Goal: Task Accomplishment & Management: Manage account settings

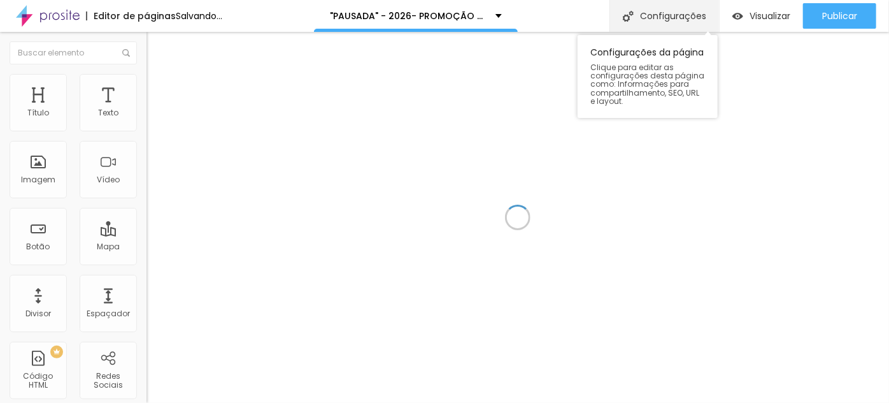
click at [661, 21] on div "Configurações" at bounding box center [665, 16] width 110 height 32
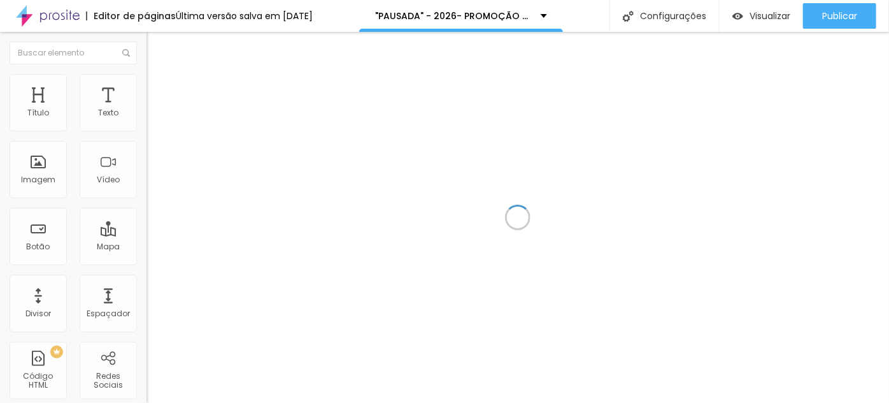
drag, startPoint x: 499, startPoint y: 183, endPoint x: 352, endPoint y: 189, distance: 146.7
type input "/oferta2026"
drag, startPoint x: 384, startPoint y: 119, endPoint x: 311, endPoint y: 122, distance: 72.7
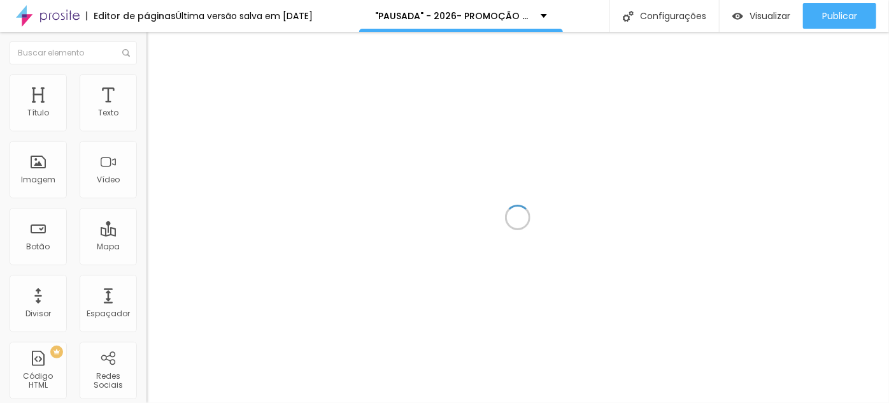
type input "2026- PROMOÇÃO CASAMENTO -PROMO até [DATE]"
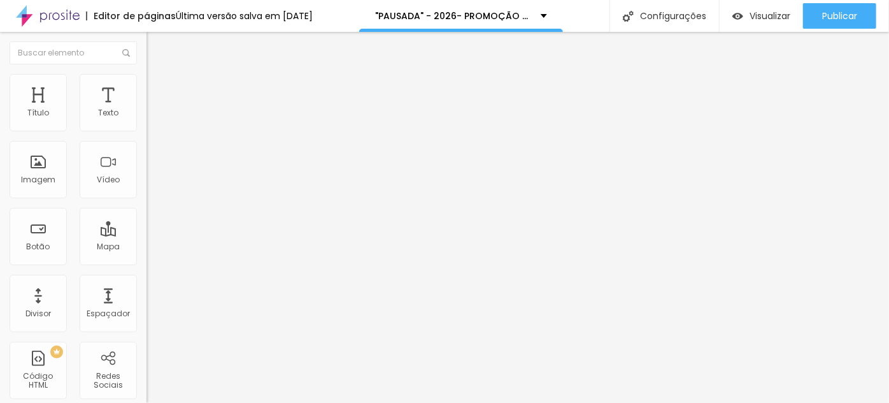
click at [255, 402] on div at bounding box center [444, 410] width 889 height 0
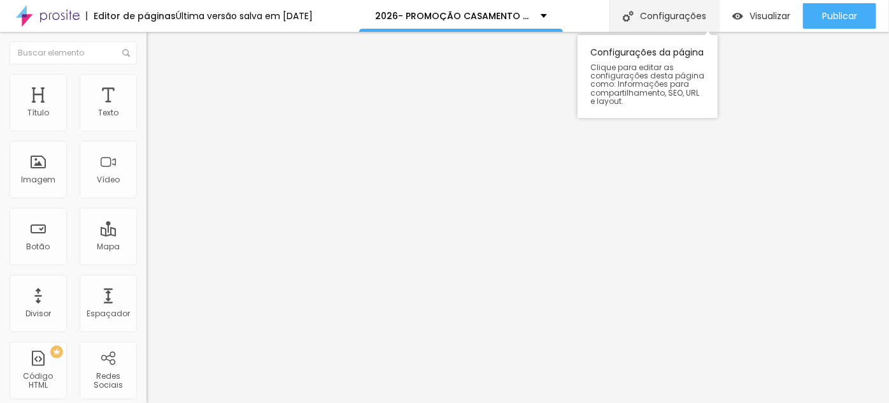
click at [643, 18] on div "Configurações" at bounding box center [665, 16] width 110 height 32
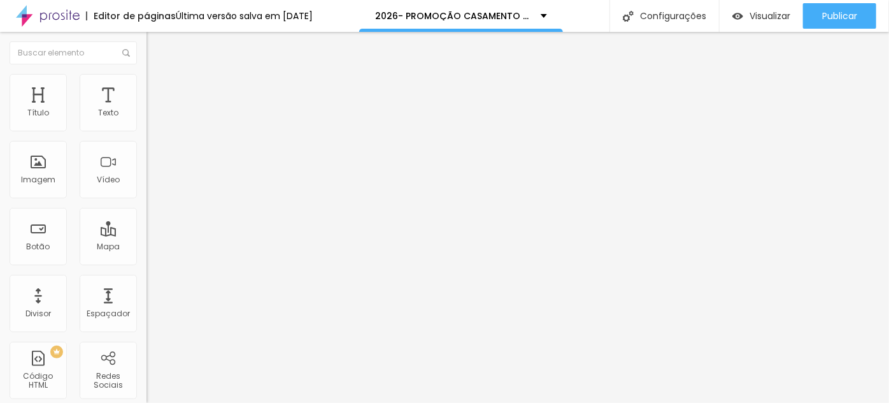
drag, startPoint x: 510, startPoint y: 180, endPoint x: 331, endPoint y: 188, distance: 179.2
type input "/ofertas2026"
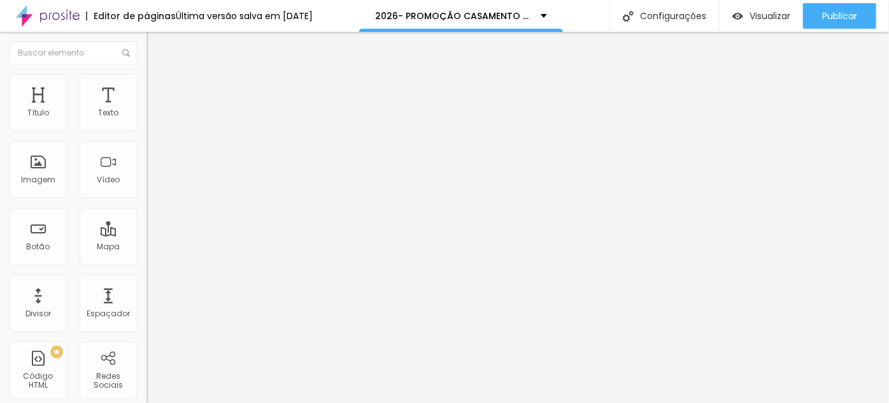
drag, startPoint x: 382, startPoint y: 124, endPoint x: 299, endPoint y: 127, distance: 82.9
drag, startPoint x: 358, startPoint y: 119, endPoint x: 294, endPoint y: 122, distance: 64.4
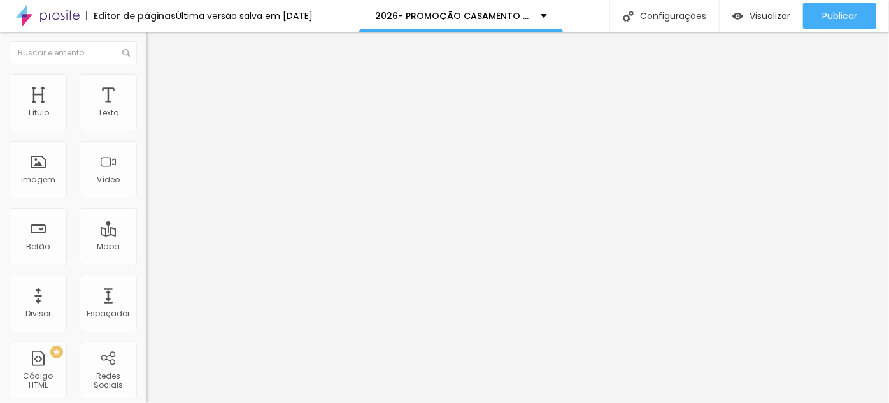
drag, startPoint x: 503, startPoint y: 122, endPoint x: 464, endPoint y: 124, distance: 39.5
type input "PROMOÇÃO CASAMENTO 2026 - Até [DATE]"
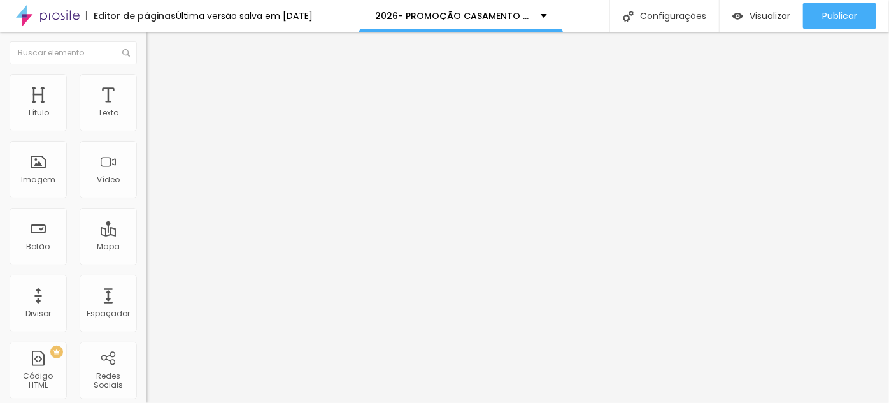
click at [255, 402] on div at bounding box center [444, 410] width 889 height 0
click at [262, 402] on div at bounding box center [444, 410] width 889 height 0
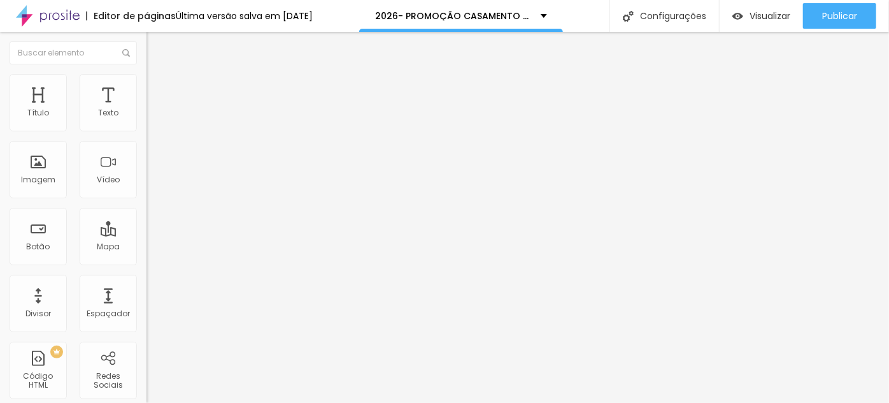
drag, startPoint x: 317, startPoint y: 206, endPoint x: 521, endPoint y: 224, distance: 204.6
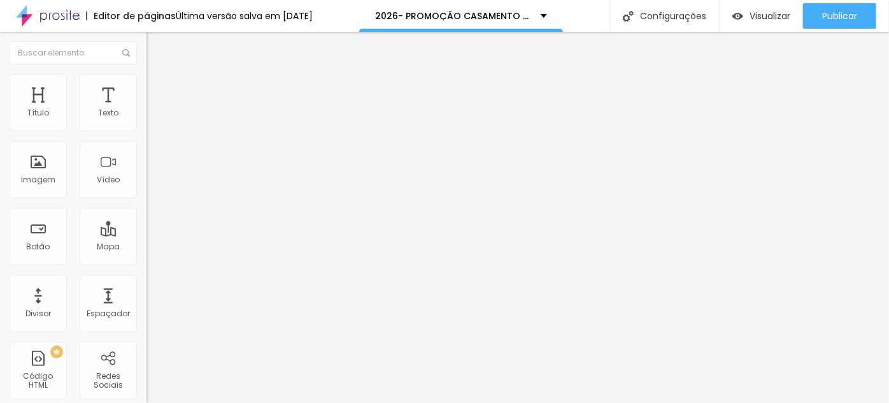
copy form "[URL][DOMAIN_NAME]"
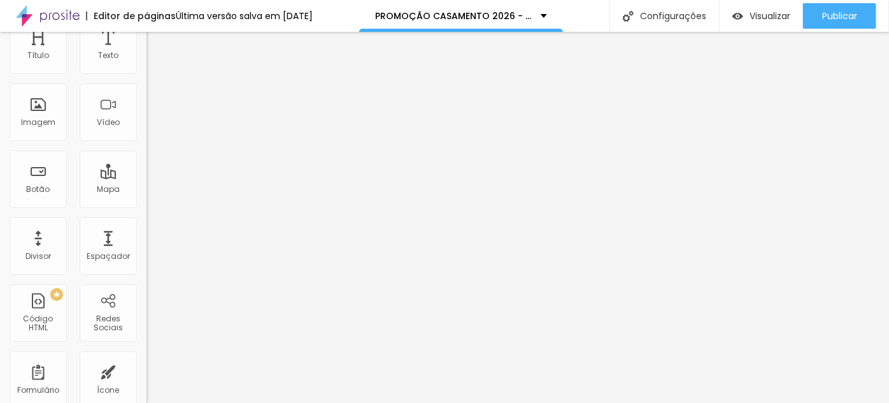
scroll to position [33, 0]
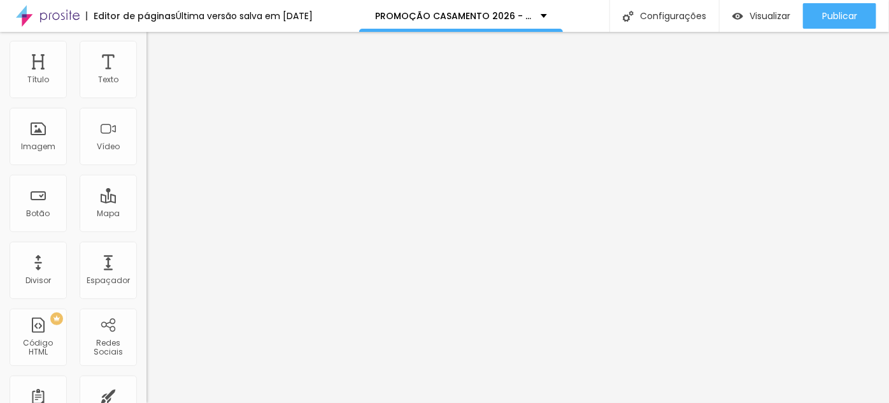
click at [154, 87] on input "[DATE] 23:45" at bounding box center [183, 80] width 59 height 13
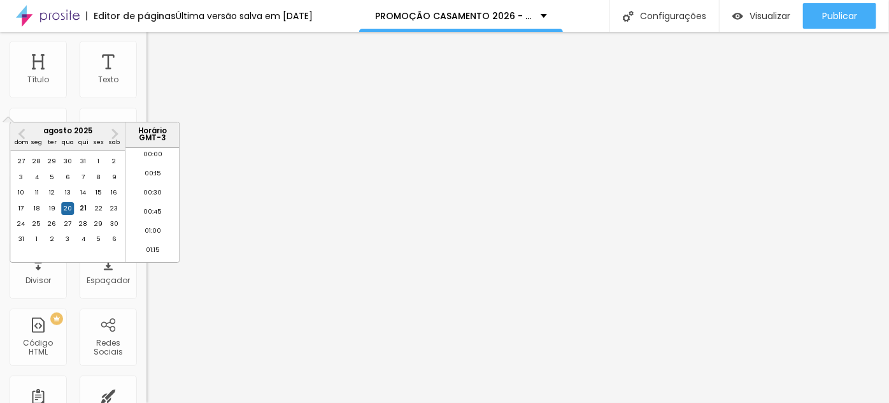
scroll to position [1704, 0]
click at [22, 245] on div "31" at bounding box center [21, 239] width 13 height 13
type input "[DATE] 23:45"
click at [147, 74] on p "Data e horário" at bounding box center [220, 70] width 147 height 8
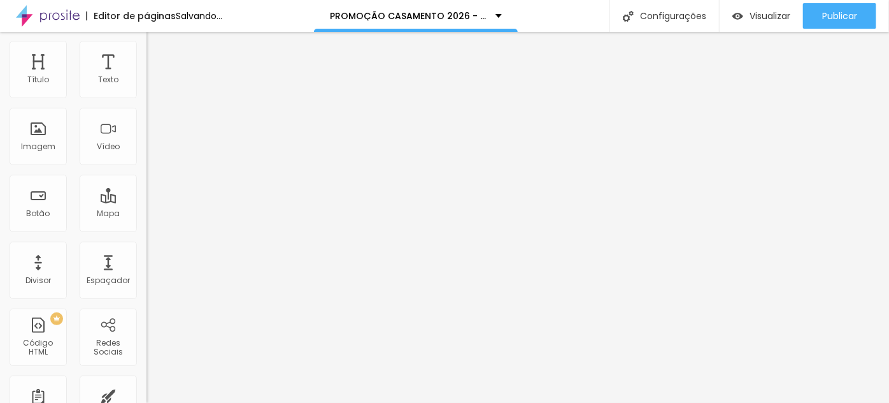
scroll to position [0, 0]
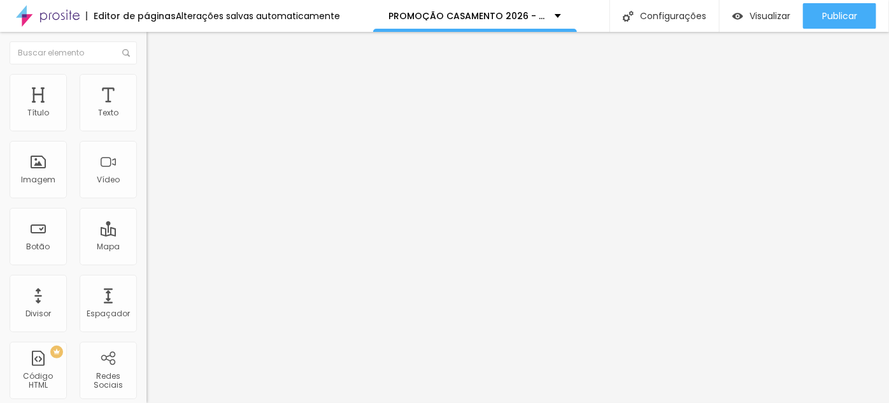
click at [154, 120] on input "[DATE] 23:45" at bounding box center [183, 113] width 59 height 13
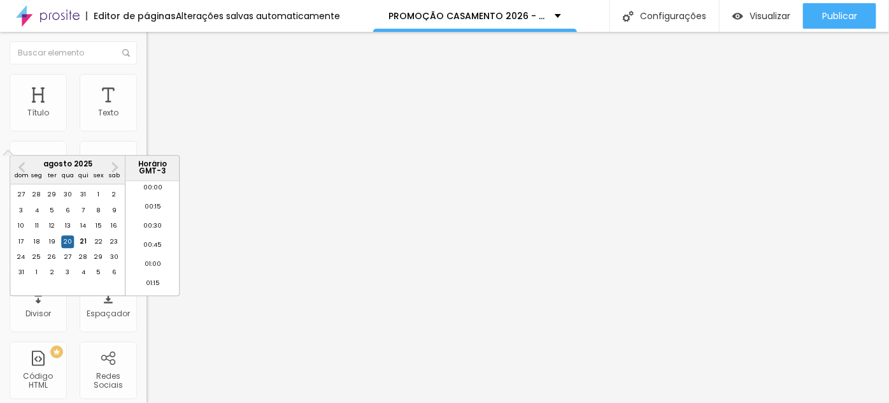
scroll to position [1704, 0]
click at [22, 279] on div "31" at bounding box center [21, 272] width 13 height 13
type input "[DATE] 23:45"
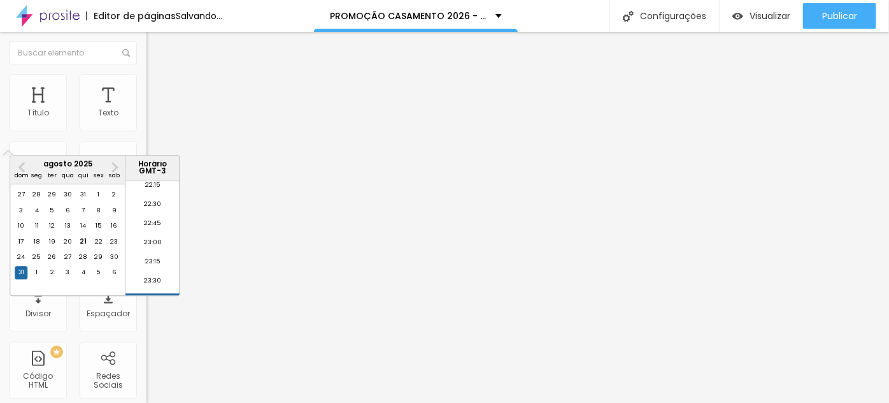
click at [147, 107] on p "Data e horário" at bounding box center [220, 103] width 147 height 8
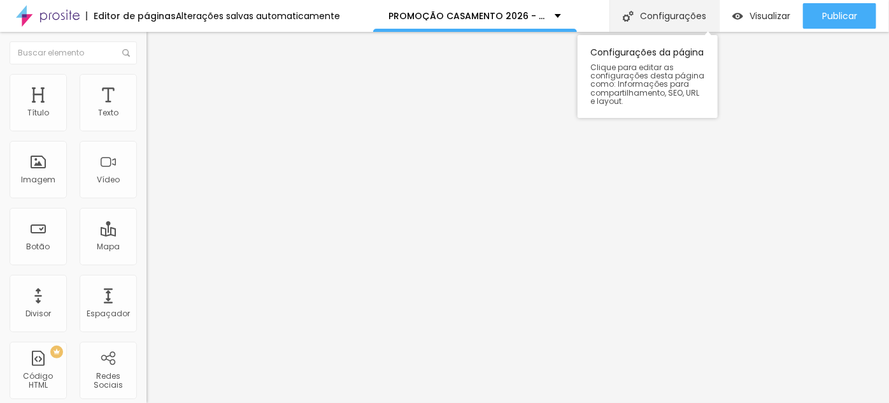
click at [647, 18] on div "Configurações" at bounding box center [665, 16] width 110 height 32
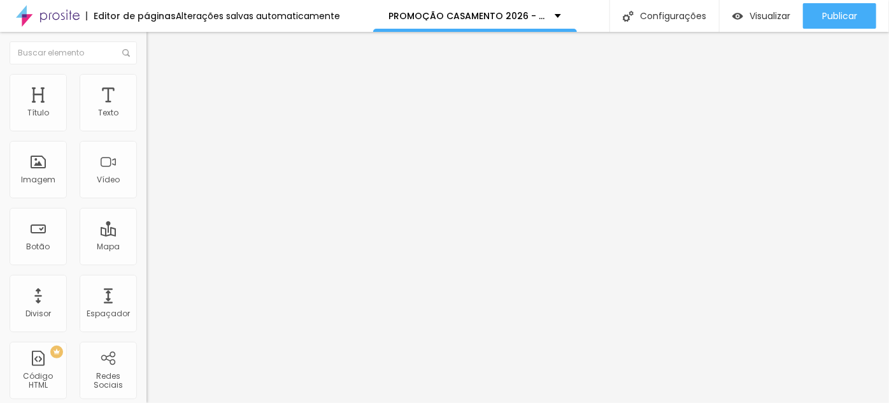
click at [151, 402] on div "Subindo 0/4 arquivos" at bounding box center [444, 407] width 889 height 8
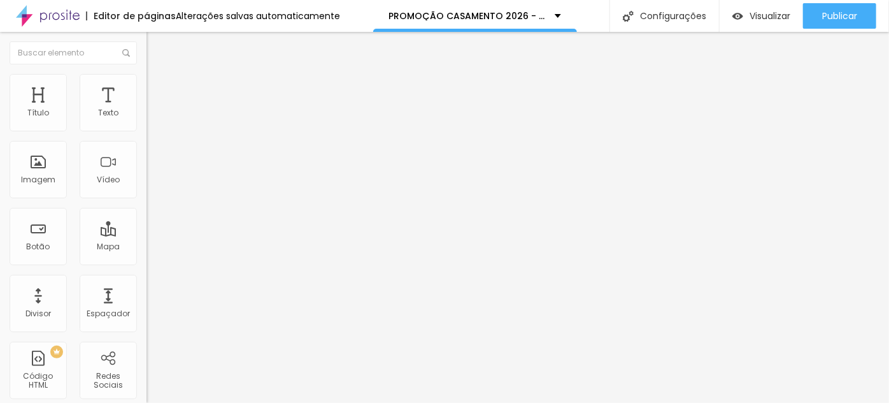
click at [262, 402] on div at bounding box center [444, 410] width 889 height 0
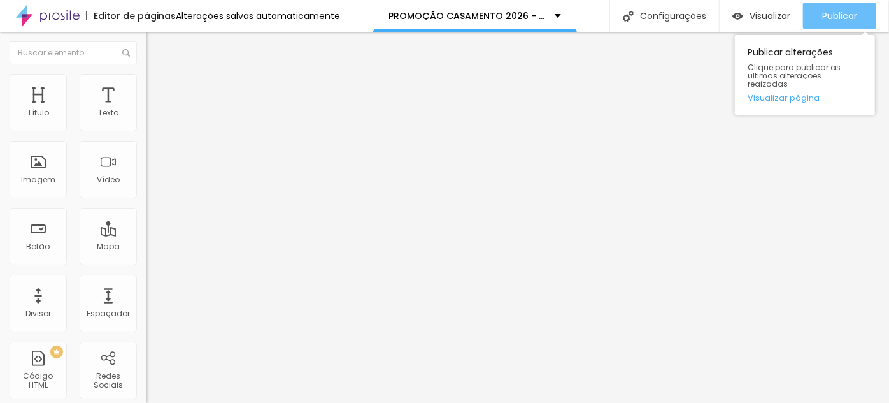
click at [845, 20] on span "Publicar" at bounding box center [839, 16] width 35 height 10
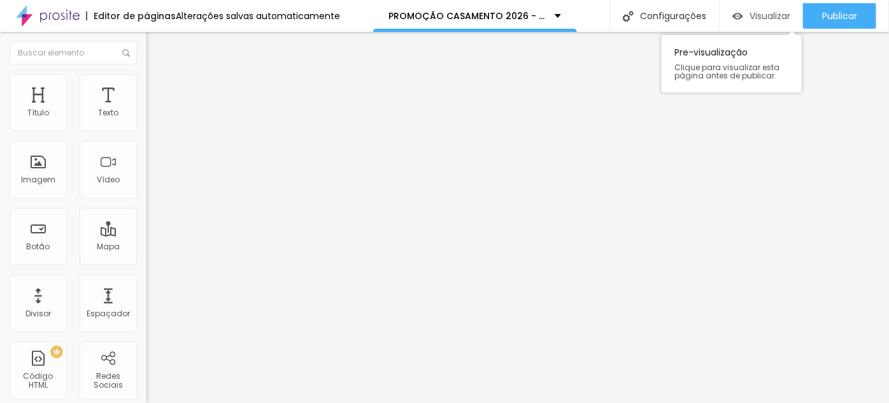
click at [745, 22] on div "Visualizar" at bounding box center [762, 15] width 58 height 25
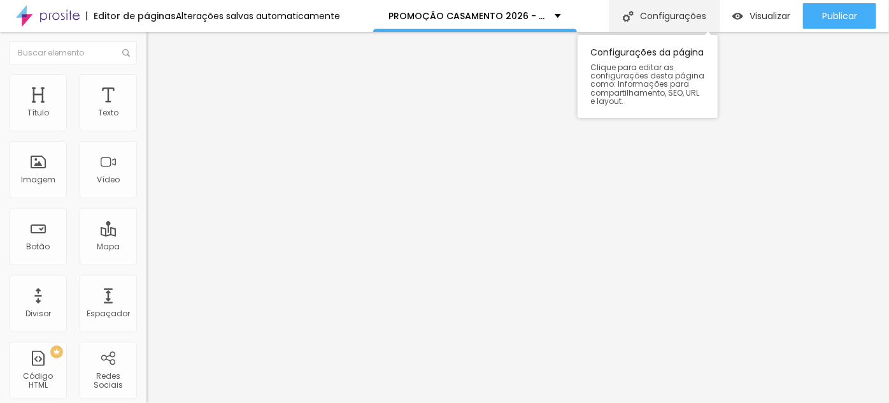
click at [657, 15] on div "Configurações" at bounding box center [665, 16] width 110 height 32
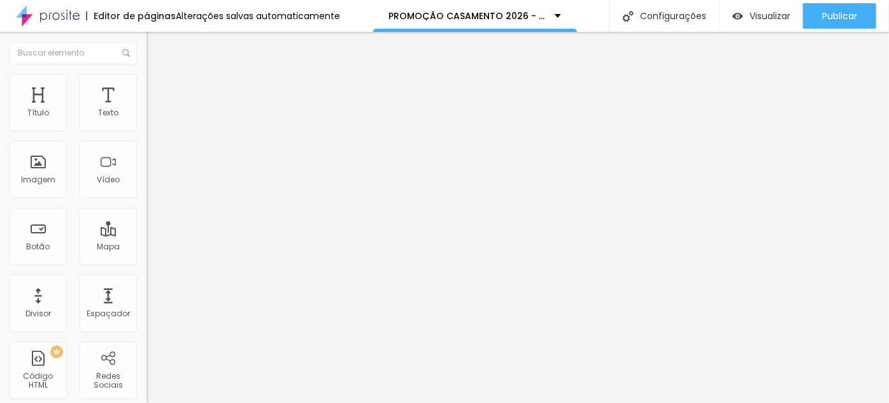
type input "/ofertas2026"
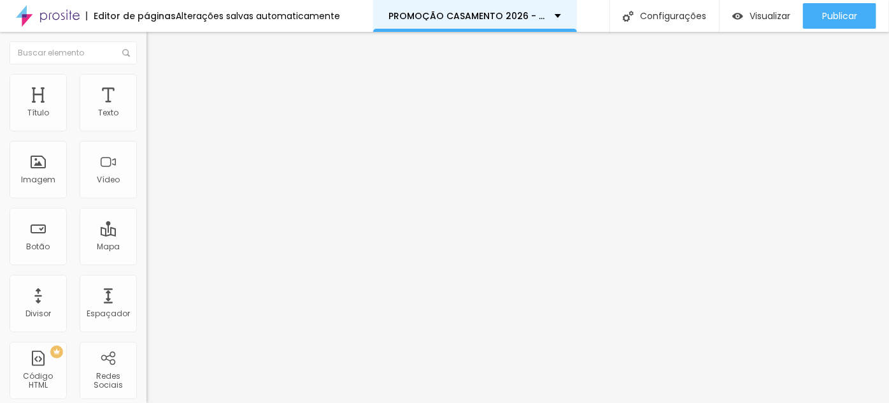
click at [559, 17] on div "PROMOÇÃO CASAMENTO 2026 - Até [DATE]" at bounding box center [475, 16] width 204 height 32
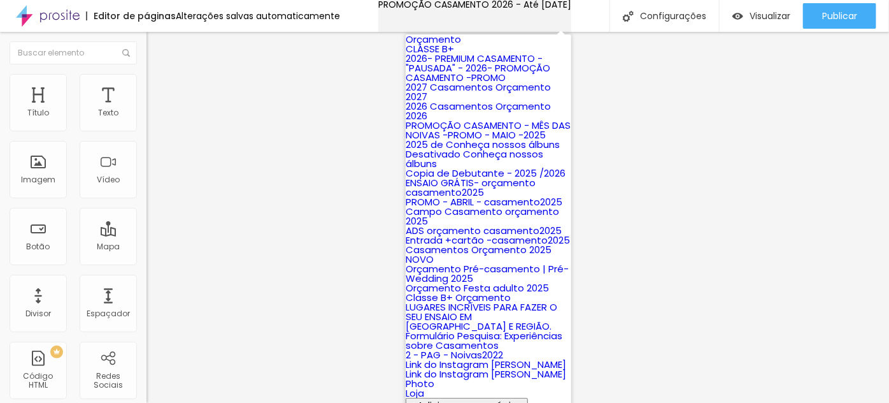
click at [559, 9] on div "PROMOÇÃO CASAMENTO 2026 - Até [DATE]" at bounding box center [474, 4] width 193 height 9
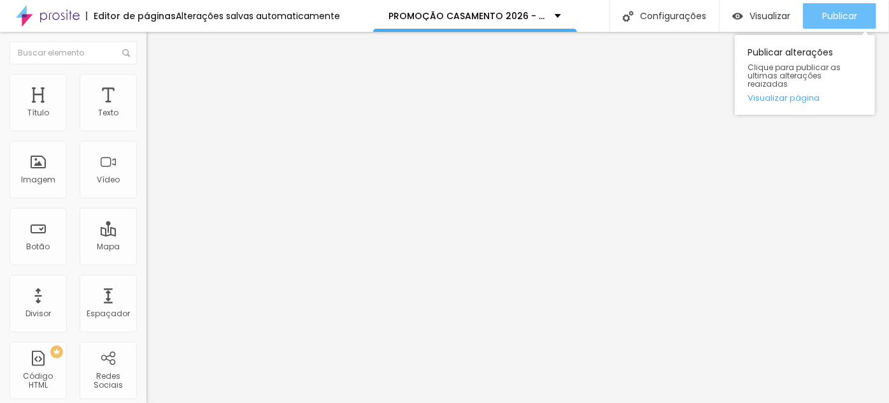
click at [844, 18] on span "Publicar" at bounding box center [839, 16] width 35 height 10
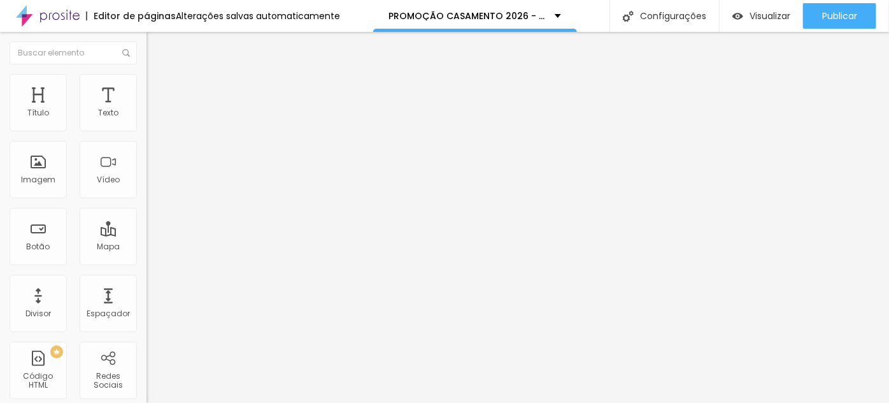
click at [154, 120] on input "[DATE] 23:45" at bounding box center [183, 113] width 59 height 13
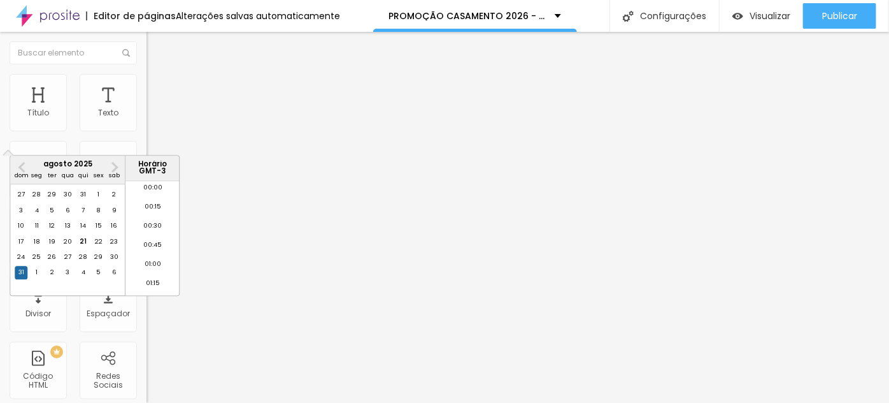
scroll to position [1704, 0]
click at [18, 279] on div "31" at bounding box center [21, 272] width 13 height 13
click at [147, 107] on p "Data e horário" at bounding box center [220, 103] width 147 height 8
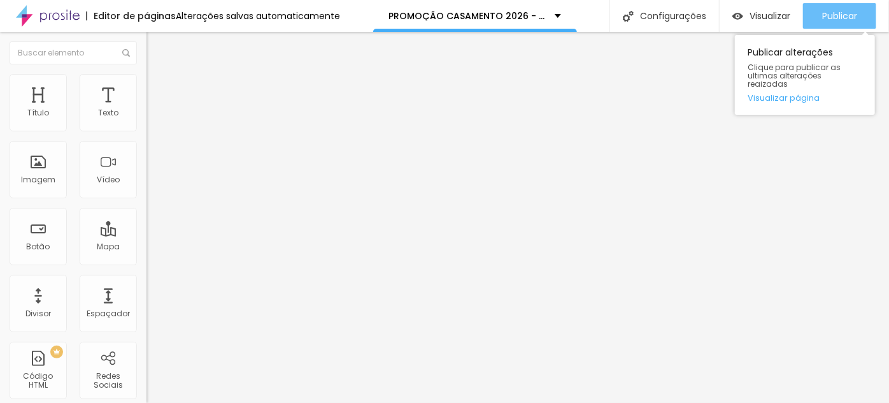
click at [838, 14] on span "Publicar" at bounding box center [839, 16] width 35 height 10
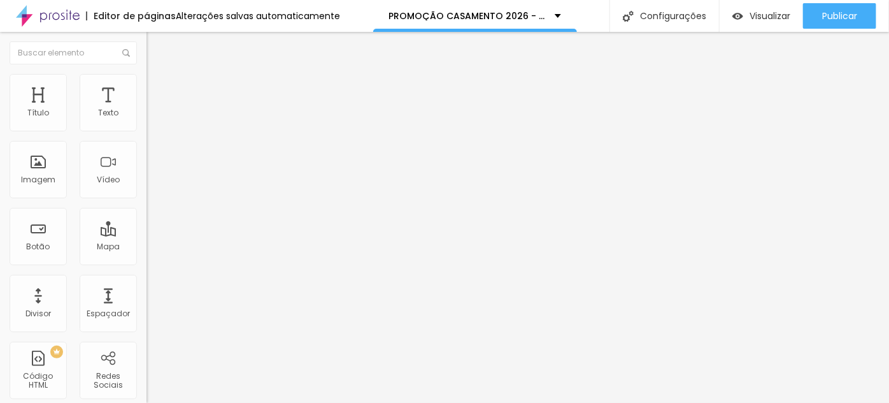
click at [154, 120] on input "[DATE] 23:45" at bounding box center [183, 113] width 59 height 13
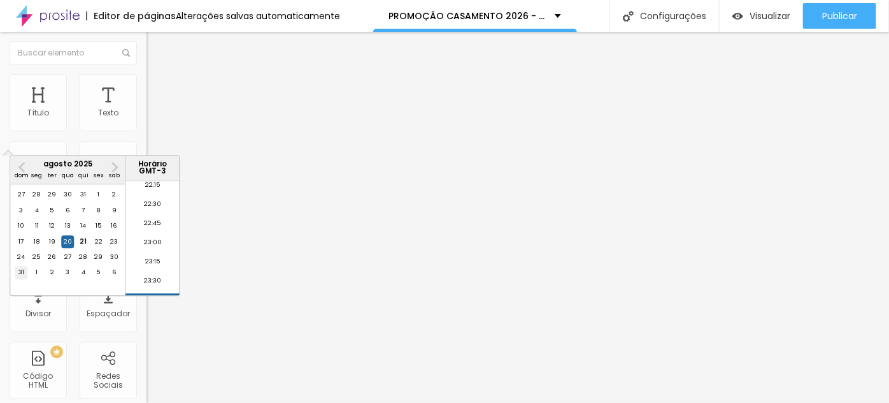
click at [20, 279] on div "31" at bounding box center [21, 272] width 13 height 13
type input "[DATE] 23:45"
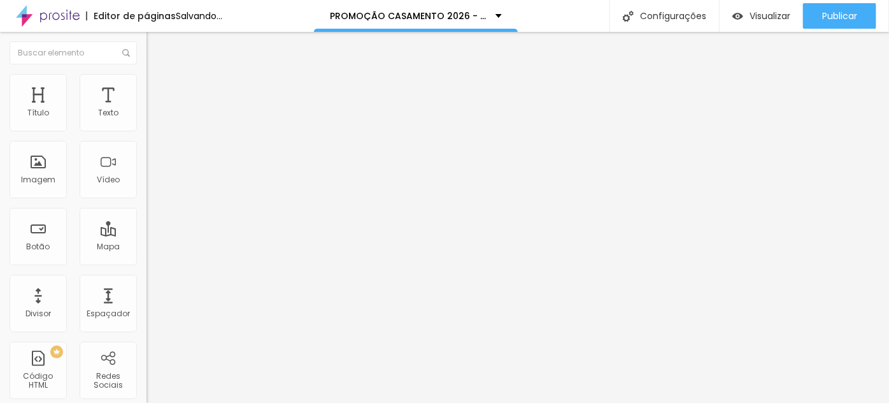
click at [154, 120] on input "[DATE] 23:45" at bounding box center [183, 113] width 59 height 13
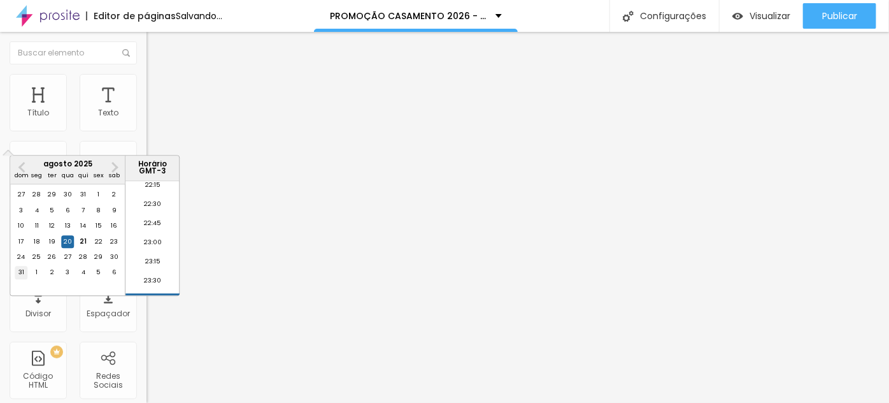
click at [15, 279] on div "31" at bounding box center [21, 272] width 13 height 13
type input "[DATE] 23:45"
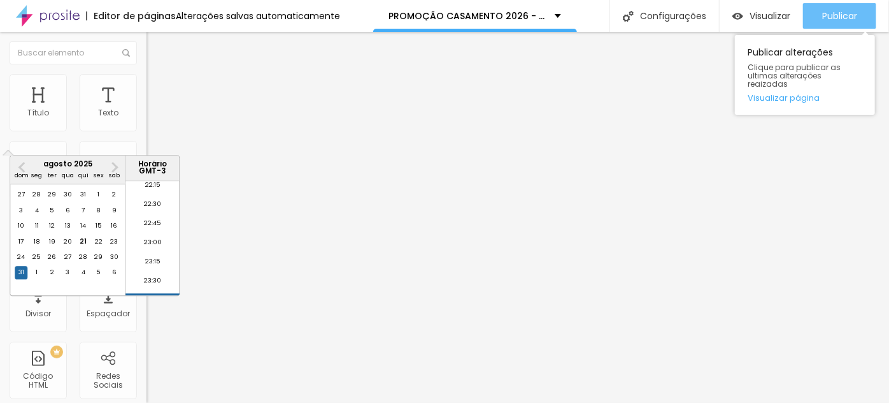
click at [831, 22] on div "Publicar" at bounding box center [839, 15] width 35 height 25
